Goal: Check status: Check status

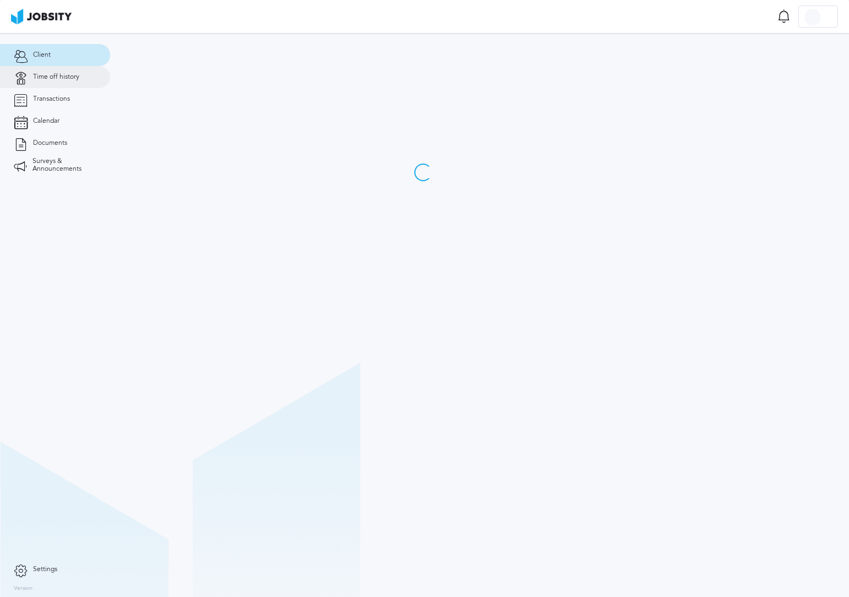
click at [57, 80] on span "Time off history" at bounding box center [56, 77] width 46 height 8
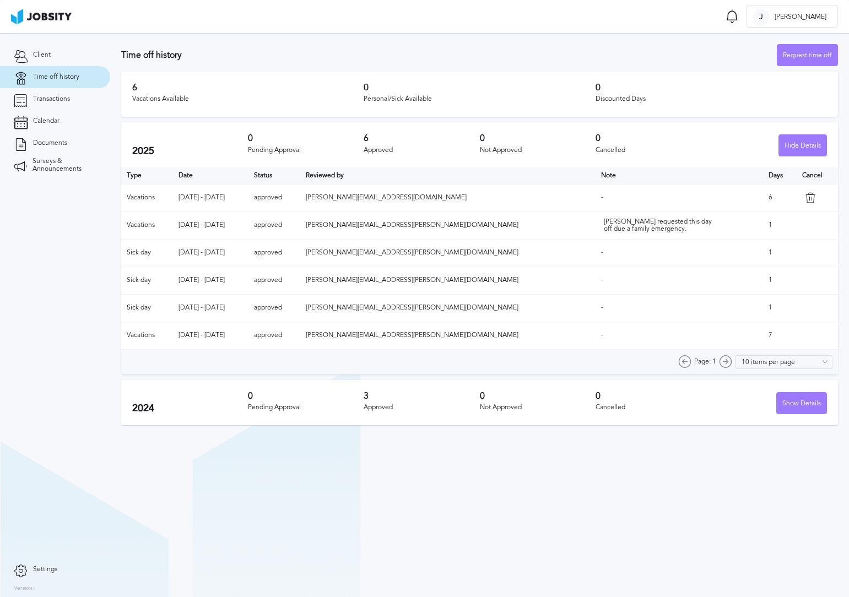
click at [300, 335] on td "approved" at bounding box center [274, 336] width 52 height 28
click at [44, 54] on span "Client" at bounding box center [42, 55] width 18 height 8
